Goal: Task Accomplishment & Management: Manage account settings

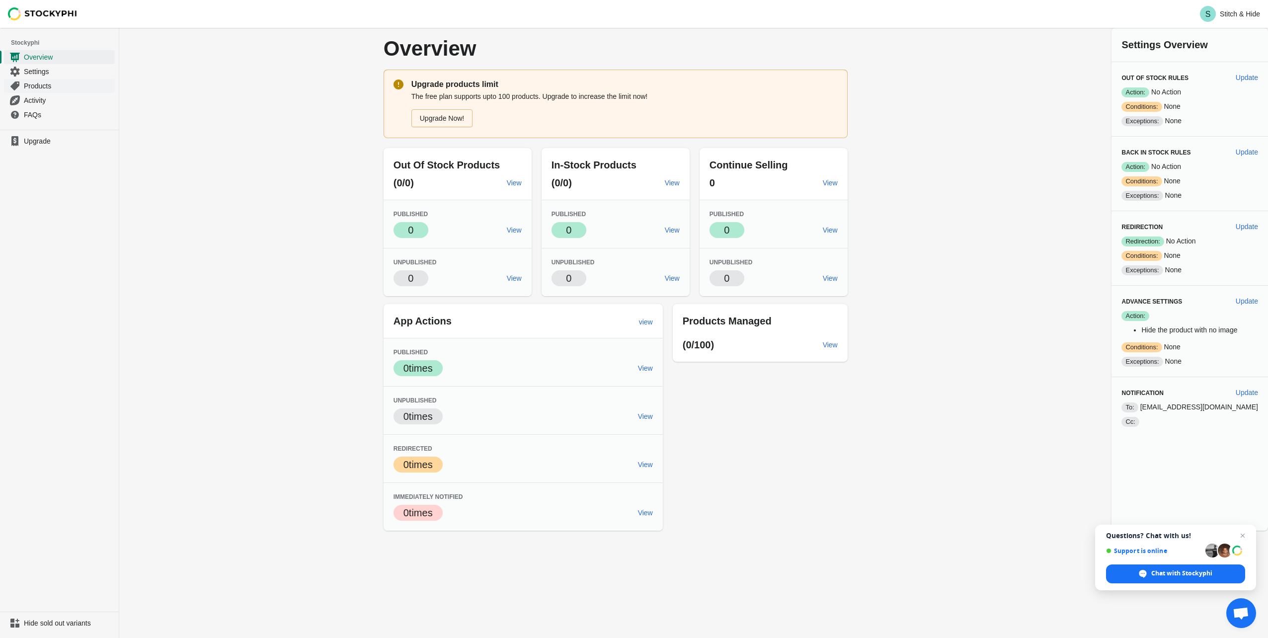
click at [28, 80] on link "Products" at bounding box center [59, 86] width 111 height 14
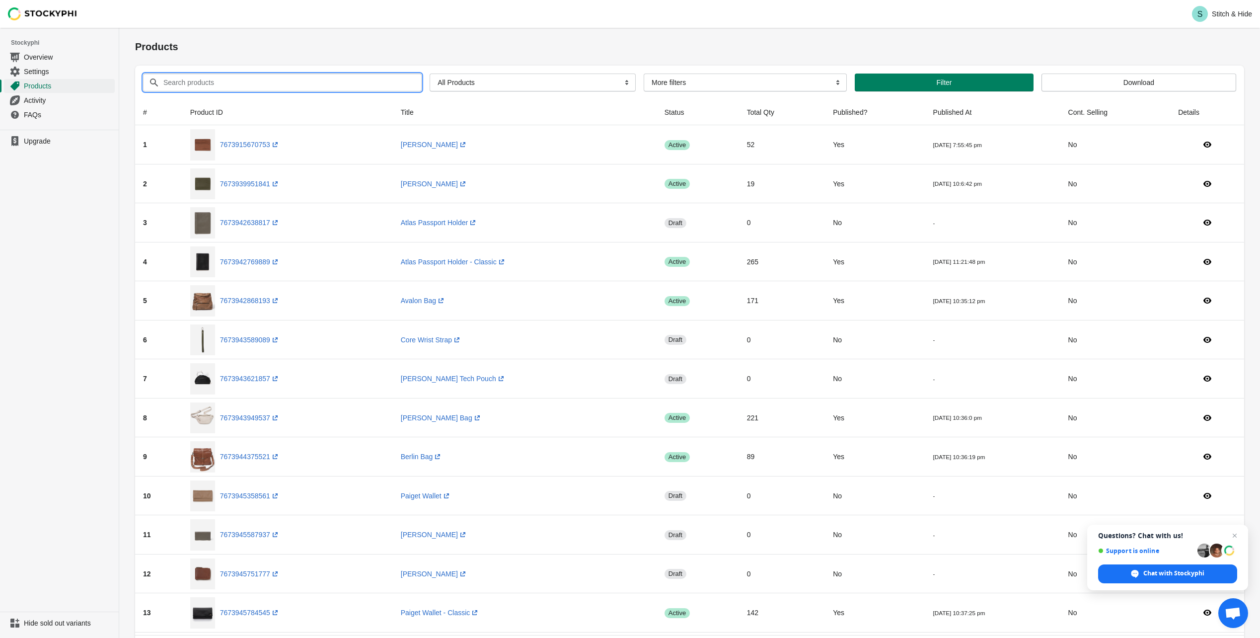
click at [187, 88] on input "Search products" at bounding box center [283, 83] width 241 height 18
type input "avalon"
click at [135, 28] on button "Submit" at bounding box center [149, 33] width 28 height 10
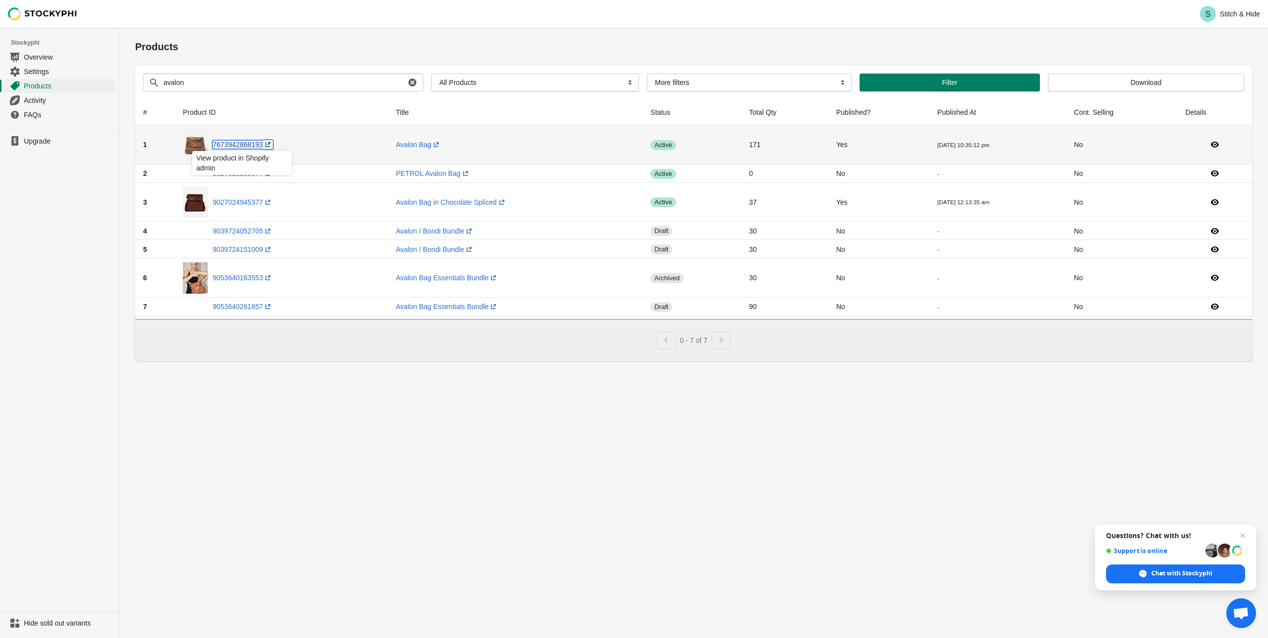
click at [228, 143] on link "7673942868193 (opens a new window)" at bounding box center [243, 145] width 60 height 8
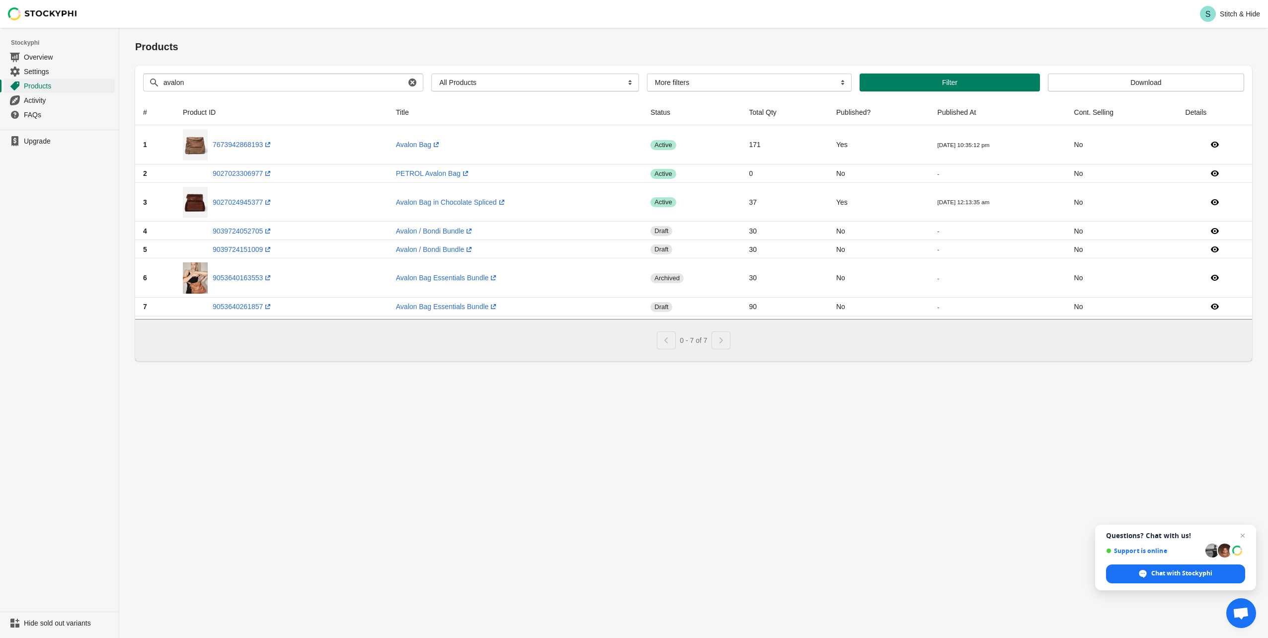
drag, startPoint x: 459, startPoint y: 472, endPoint x: 485, endPoint y: 458, distance: 30.0
click at [459, 472] on div "Products Submit Search products avalon Clear All Products InStock InStock Publi…" at bounding box center [693, 333] width 1149 height 610
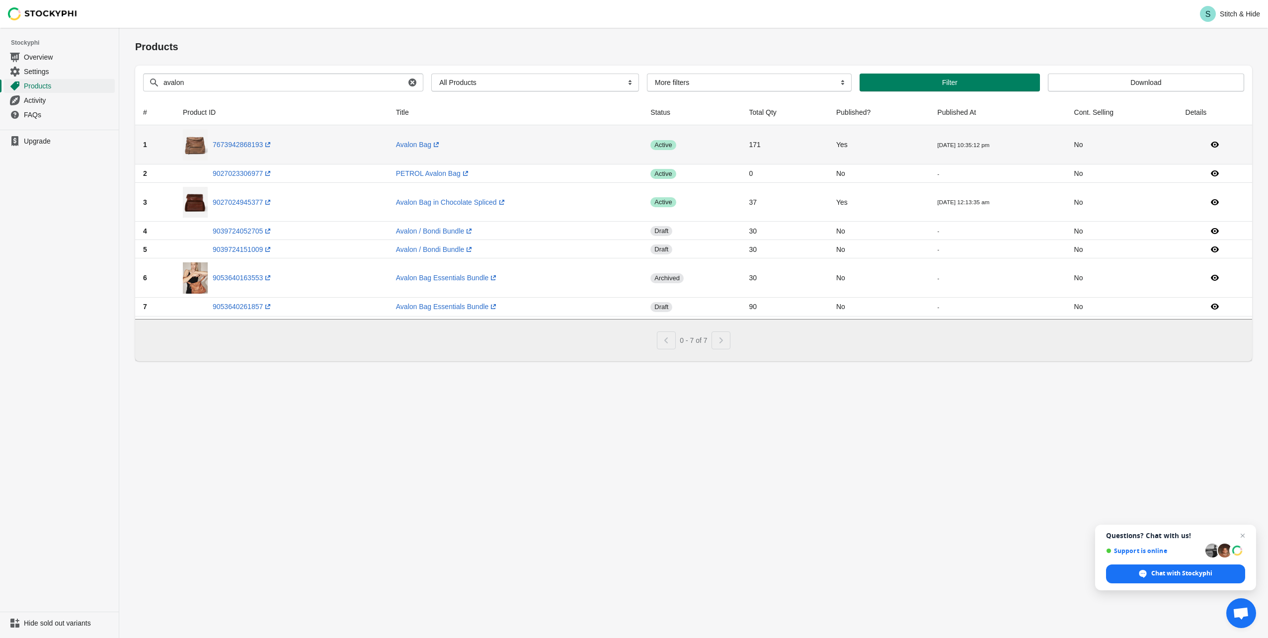
click at [164, 147] on td "1" at bounding box center [155, 144] width 40 height 39
click at [1217, 145] on icon at bounding box center [1215, 145] width 10 height 10
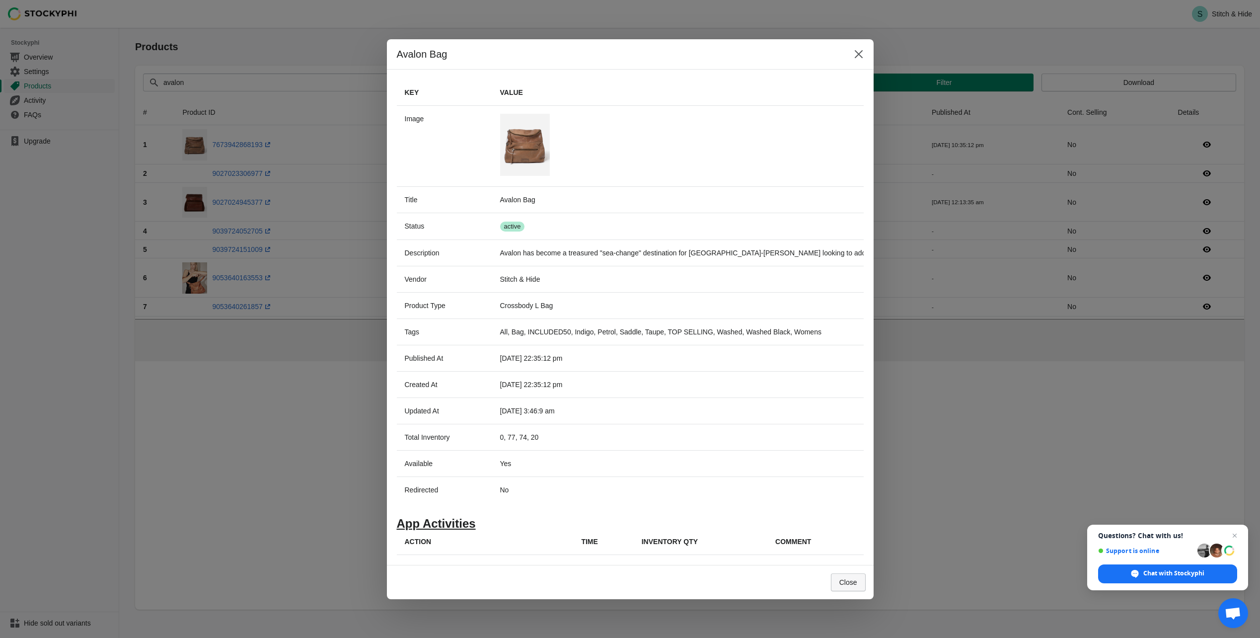
click at [859, 578] on button "Close" at bounding box center [848, 582] width 35 height 18
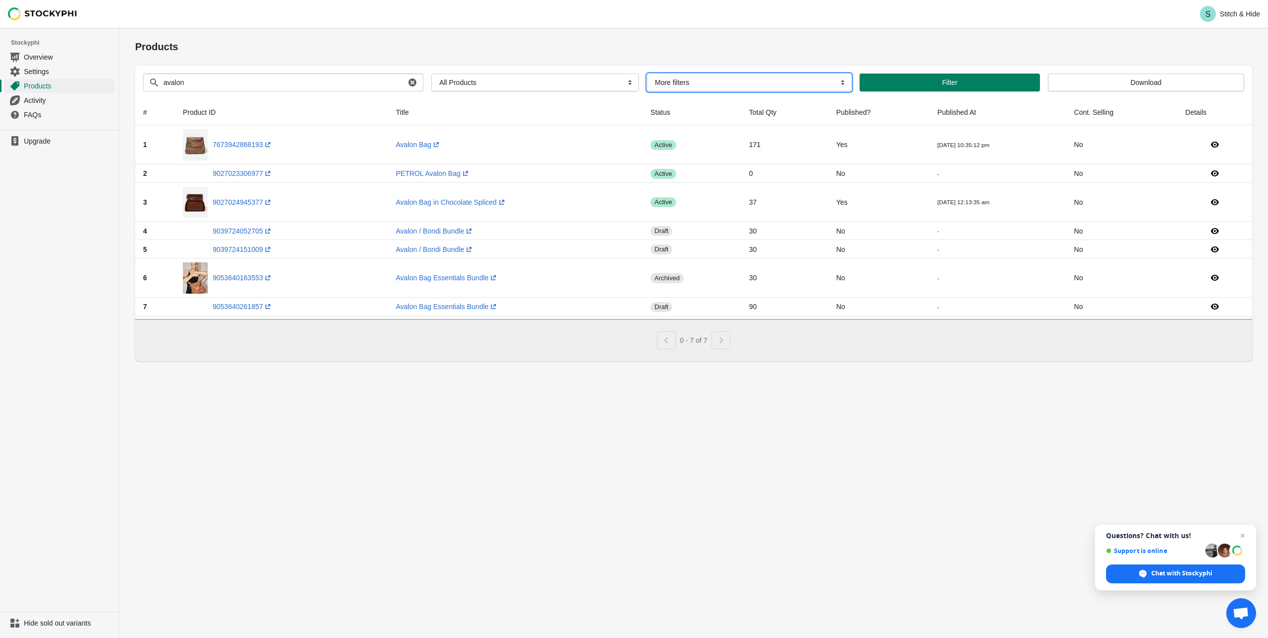
click at [702, 82] on select "More filters Delayed product hide" at bounding box center [749, 83] width 205 height 18
click at [42, 101] on span "Activity" at bounding box center [68, 100] width 89 height 10
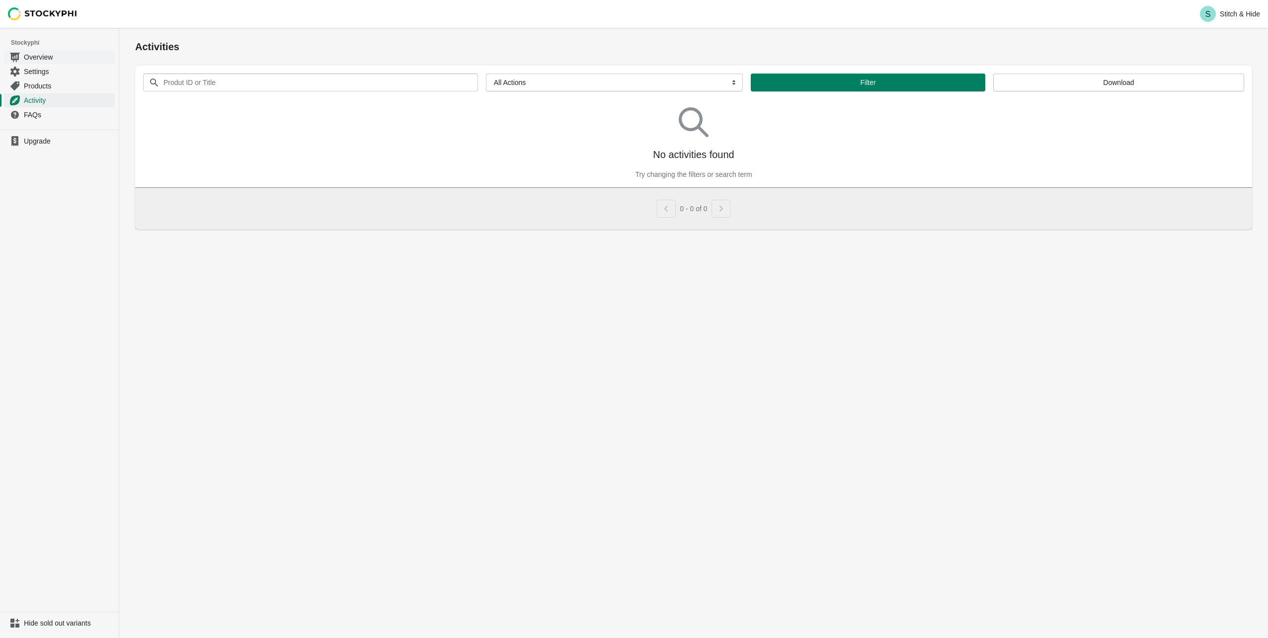
click at [41, 60] on span "Overview" at bounding box center [68, 57] width 89 height 10
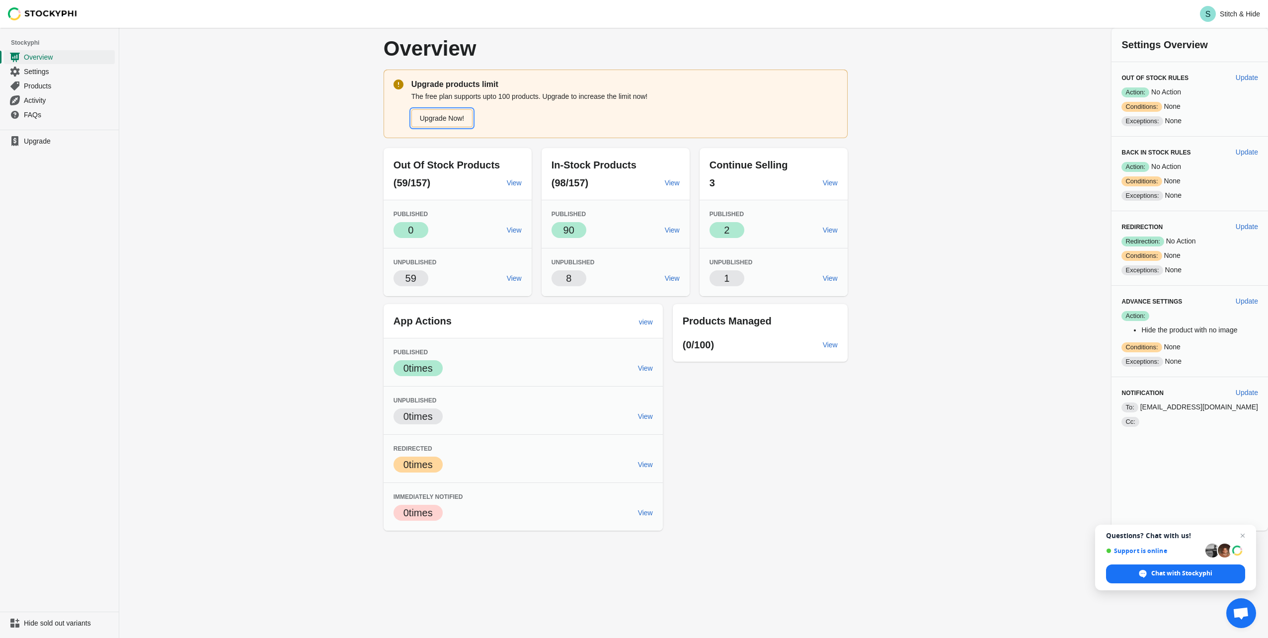
click at [447, 122] on link "Upgrade Now!" at bounding box center [442, 118] width 62 height 18
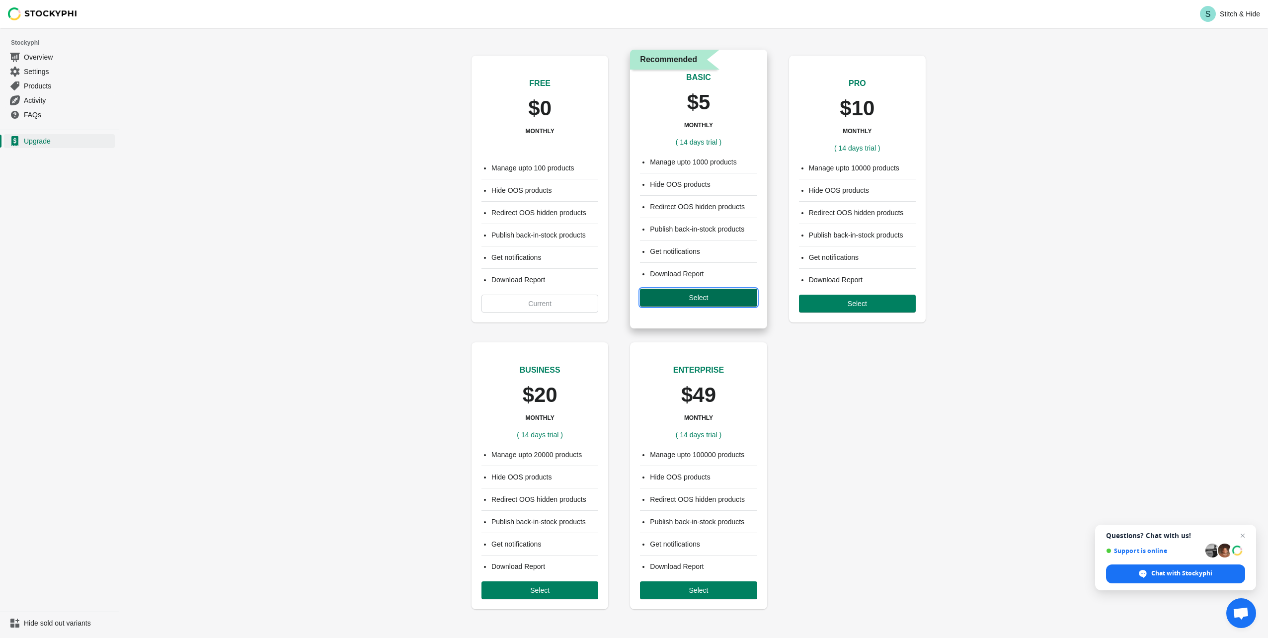
click at [681, 306] on button "Select" at bounding box center [698, 298] width 117 height 18
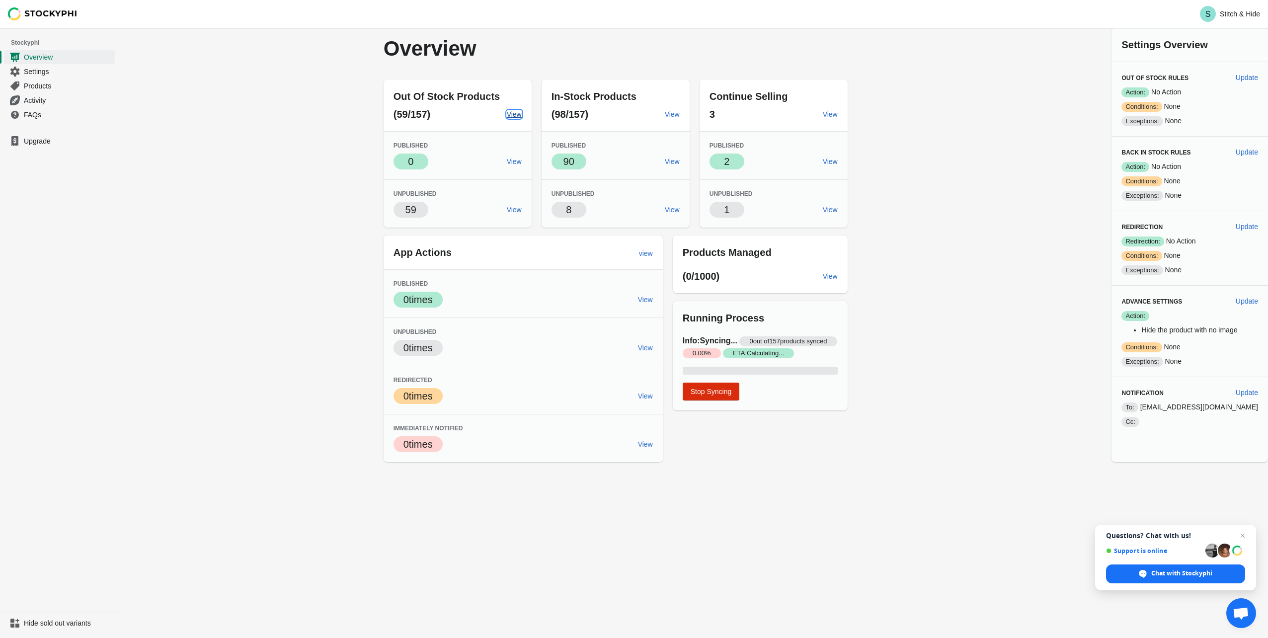
click at [519, 115] on span "View" at bounding box center [514, 114] width 15 height 8
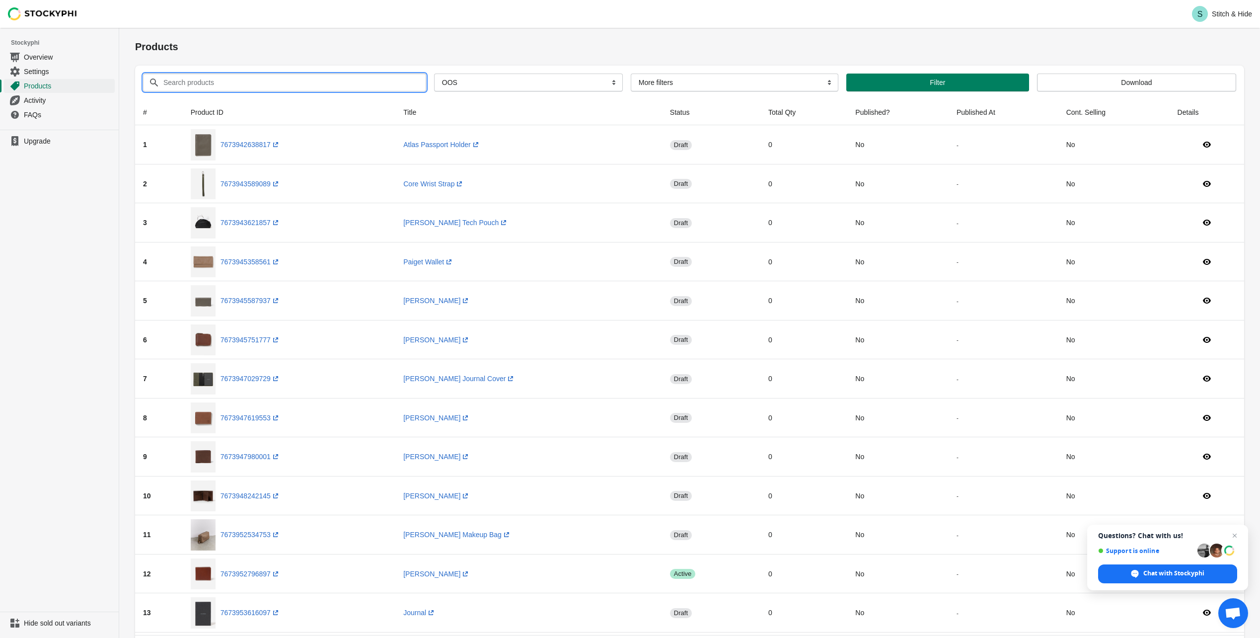
click at [195, 86] on input "Search products" at bounding box center [285, 83] width 245 height 18
type input "s"
type input "avalon"
click at [135, 28] on button "Submit" at bounding box center [149, 33] width 28 height 10
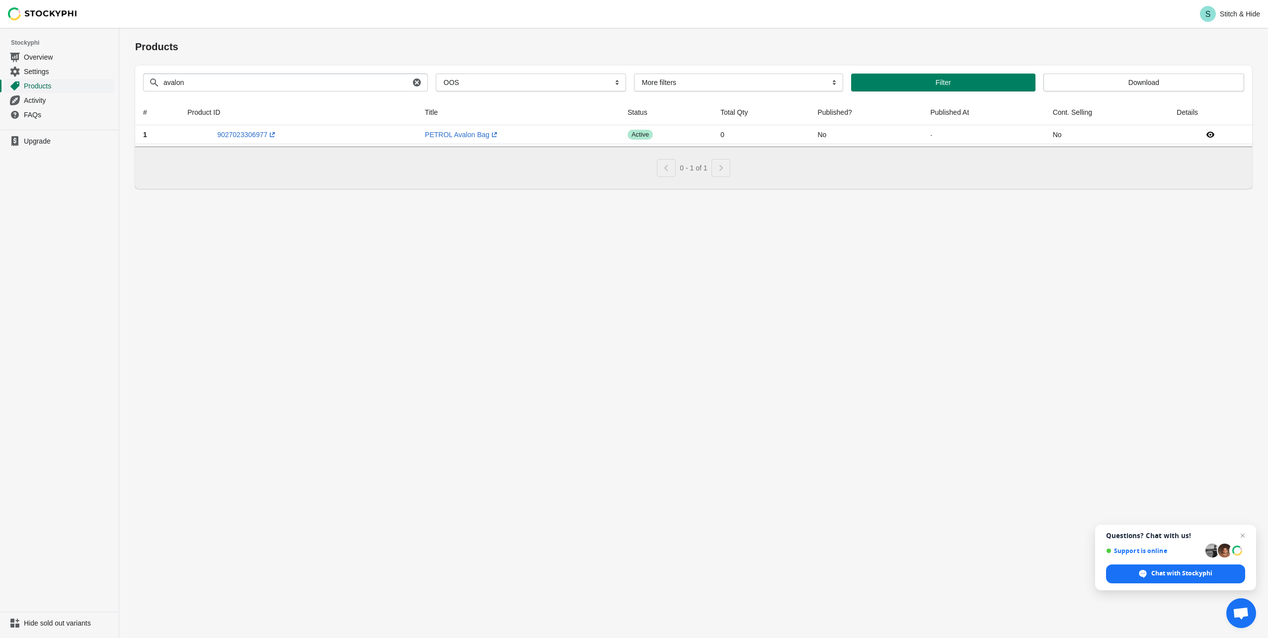
click at [44, 85] on span "Products" at bounding box center [68, 86] width 89 height 10
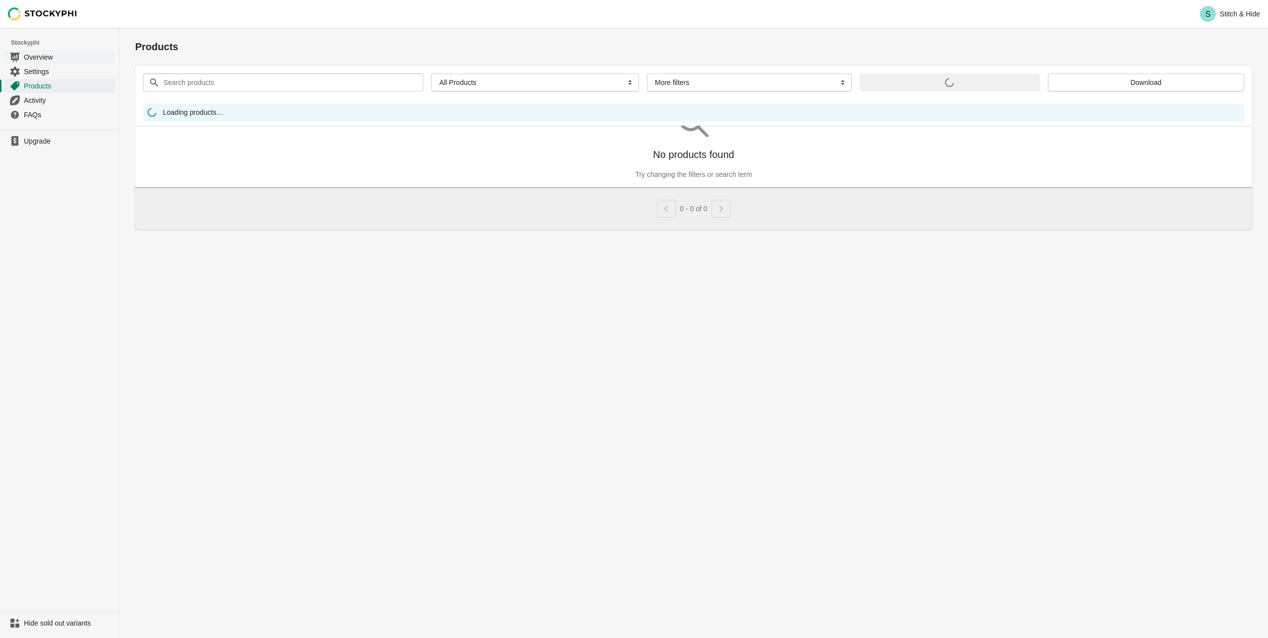
click at [43, 55] on span "Overview" at bounding box center [68, 57] width 89 height 10
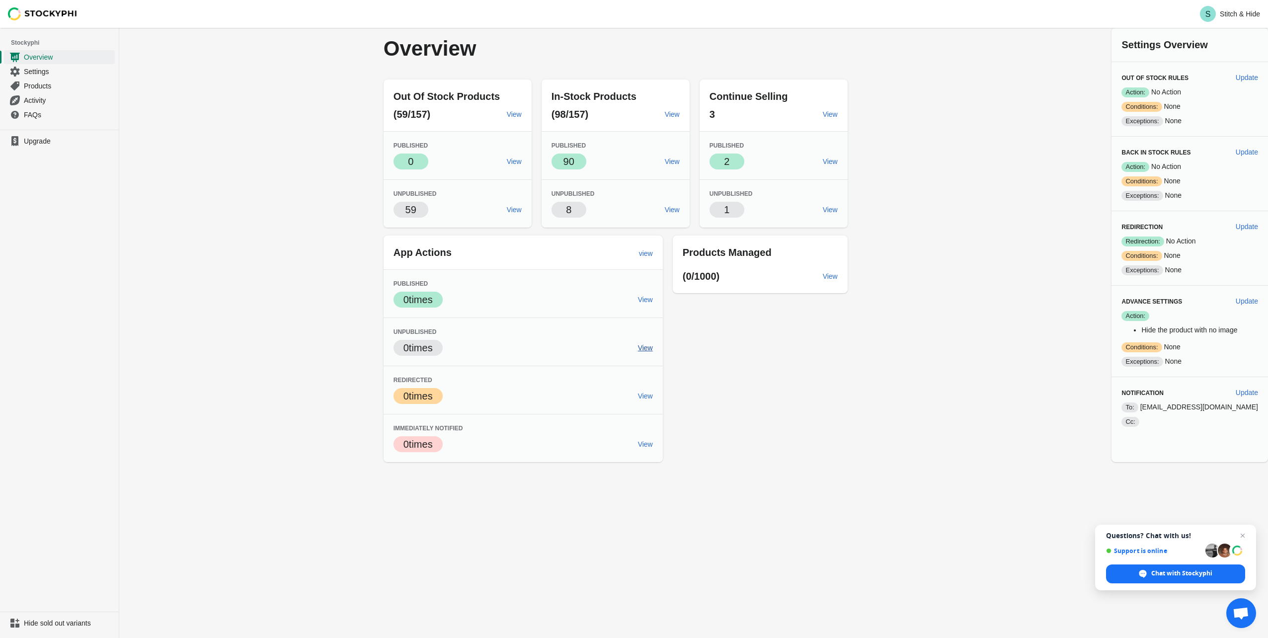
click at [653, 350] on span "View" at bounding box center [645, 348] width 15 height 8
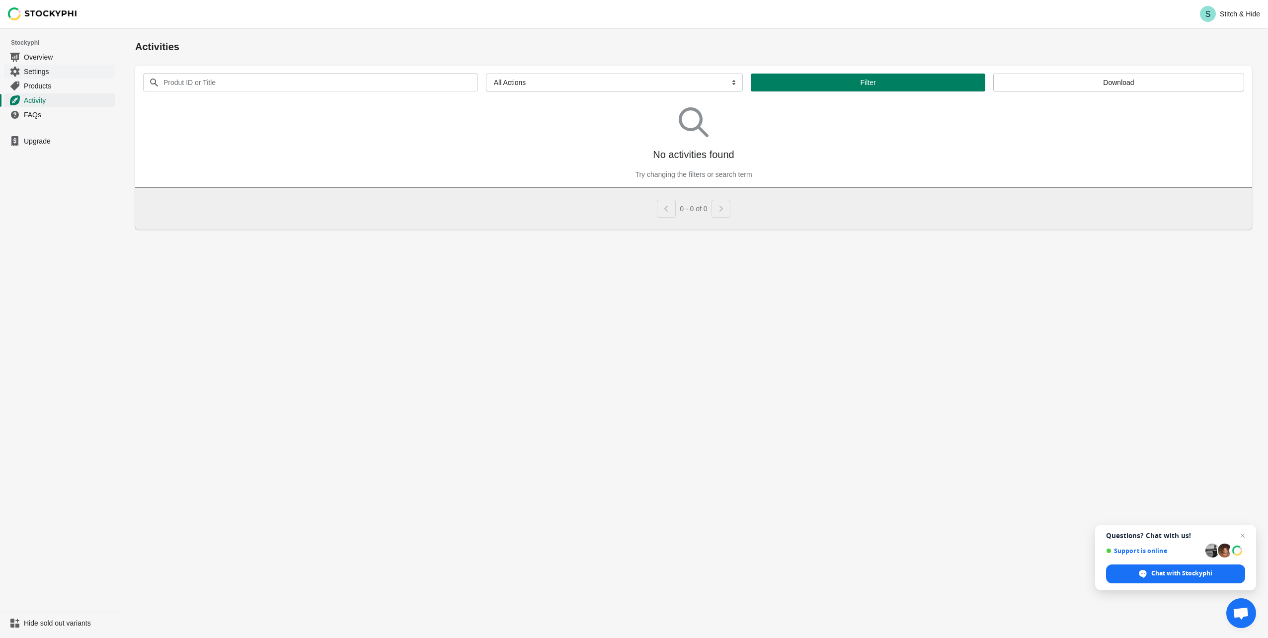
click at [44, 69] on span "Settings" at bounding box center [68, 72] width 89 height 10
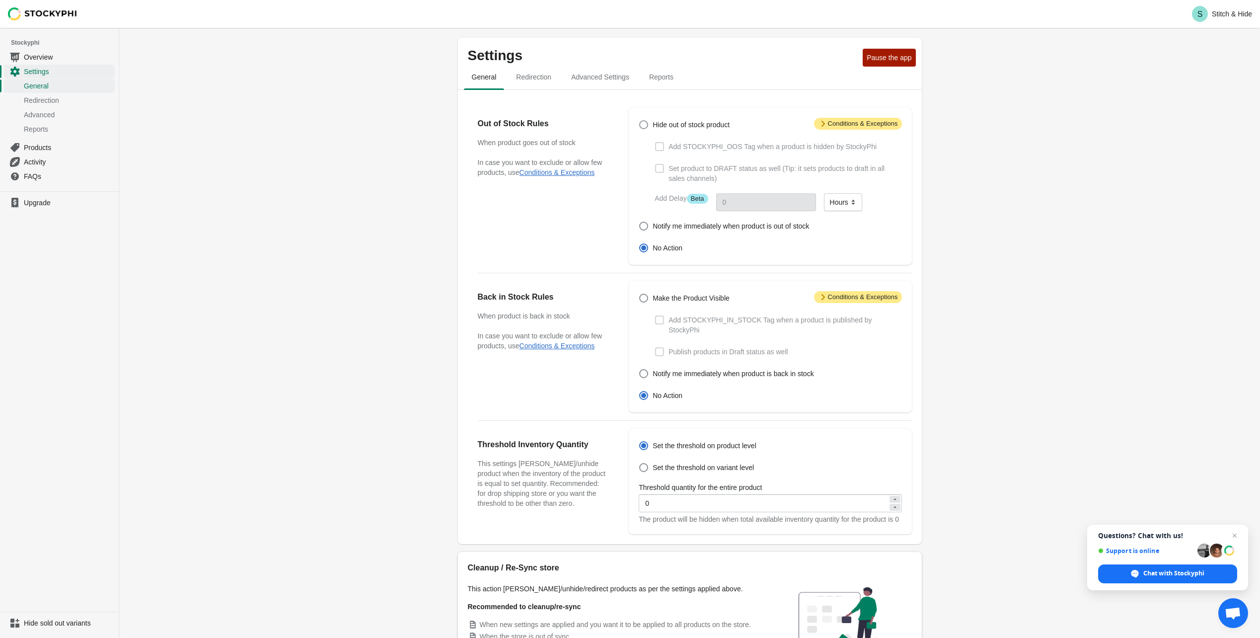
click at [643, 129] on span at bounding box center [643, 124] width 9 height 9
click at [640, 121] on input "Hide out of stock product" at bounding box center [639, 120] width 0 height 0
radio input "true"
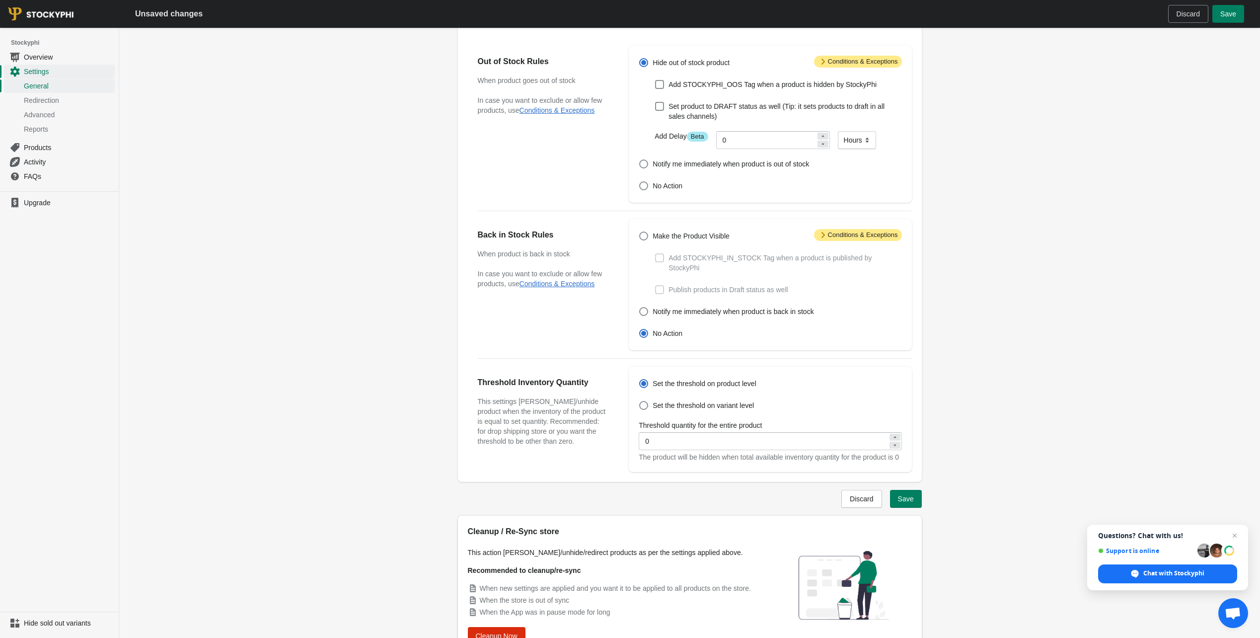
scroll to position [113, 0]
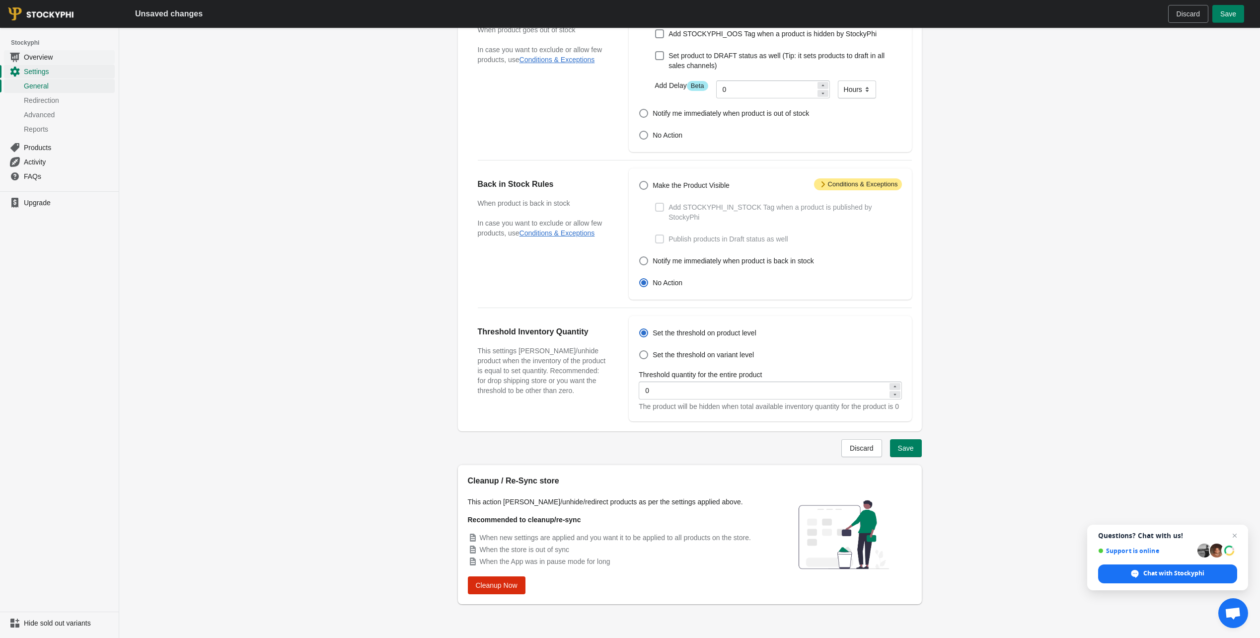
click at [32, 58] on span "Overview" at bounding box center [68, 57] width 89 height 10
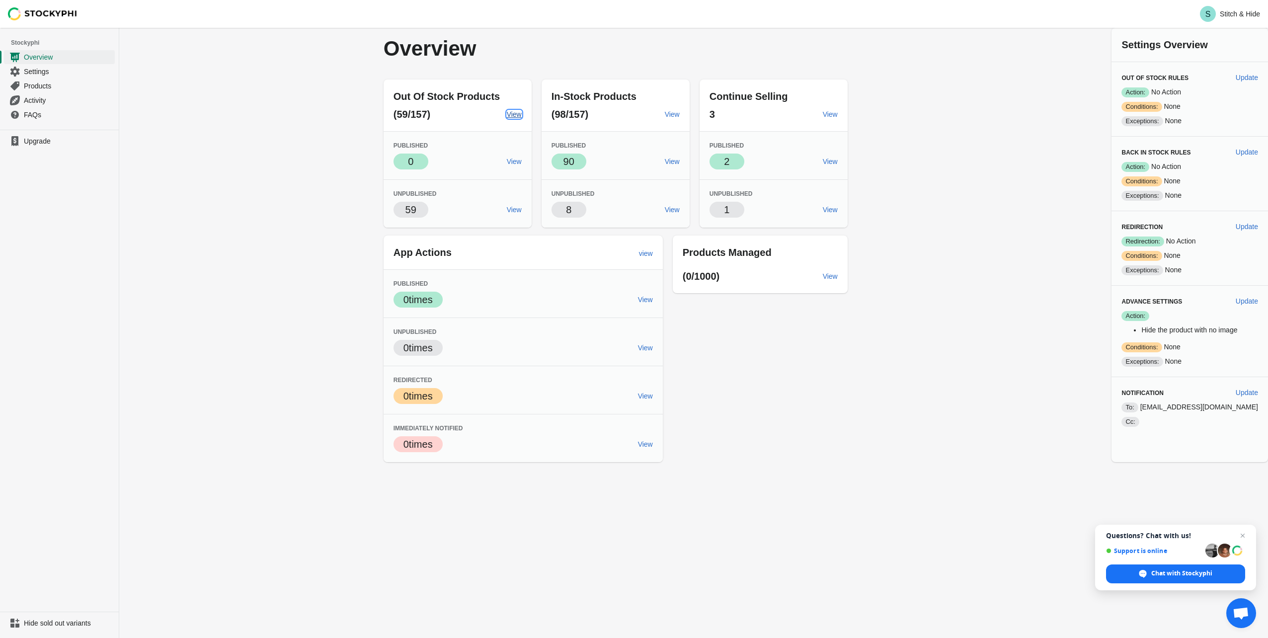
click at [525, 119] on link "View" at bounding box center [514, 114] width 23 height 18
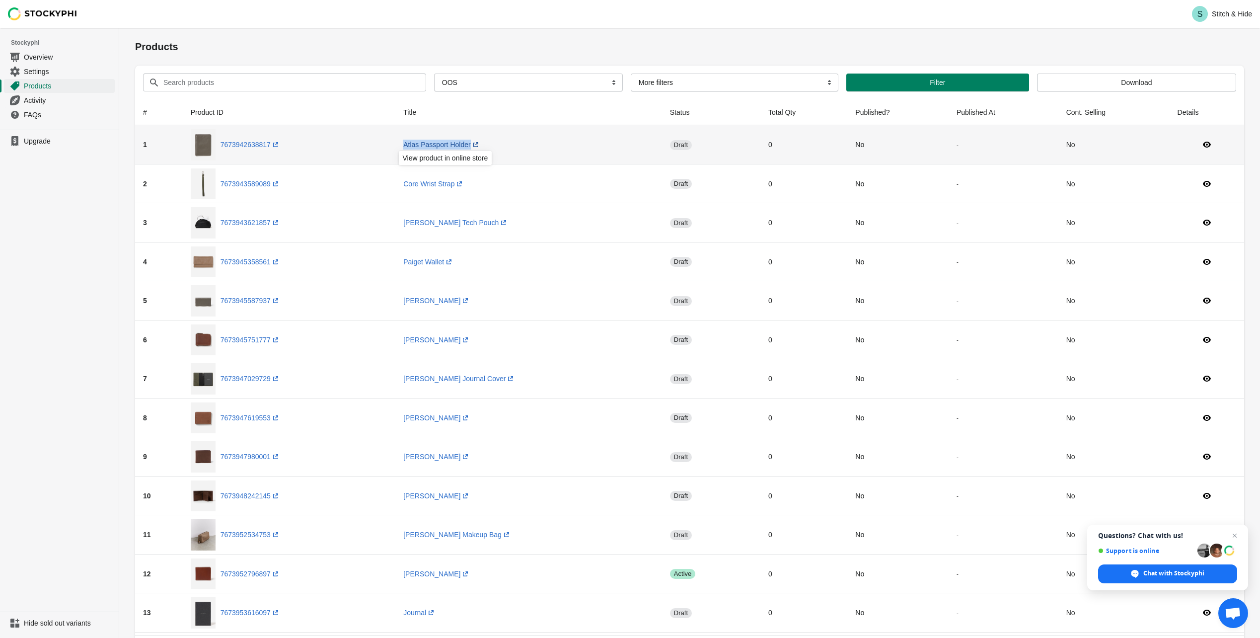
drag, startPoint x: 391, startPoint y: 144, endPoint x: 475, endPoint y: 147, distance: 84.5
click at [475, 147] on tr "1 7673942638817 (opens a new window) Atlas Passport Holder (opens a new window)…" at bounding box center [689, 144] width 1109 height 39
copy tr "Atlas Passport Holder (opens a new window)"
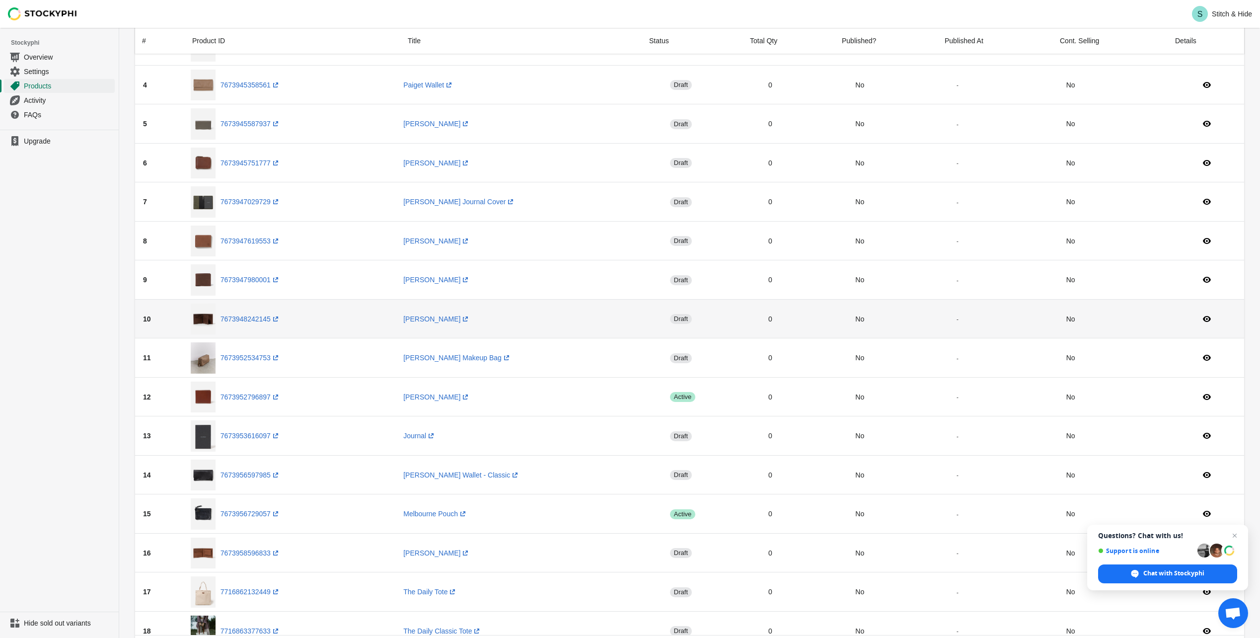
scroll to position [74, 0]
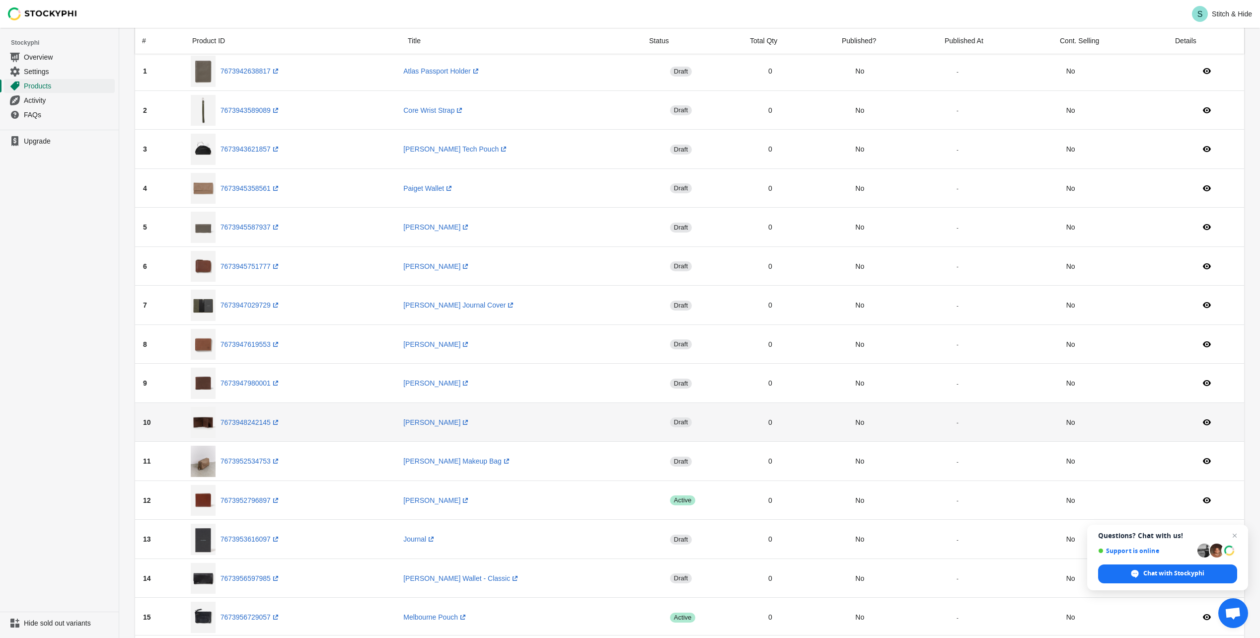
drag, startPoint x: 393, startPoint y: 284, endPoint x: 351, endPoint y: 269, distance: 44.6
click at [30, 57] on span "Overview" at bounding box center [68, 57] width 89 height 10
